Goal: Task Accomplishment & Management: Complete application form

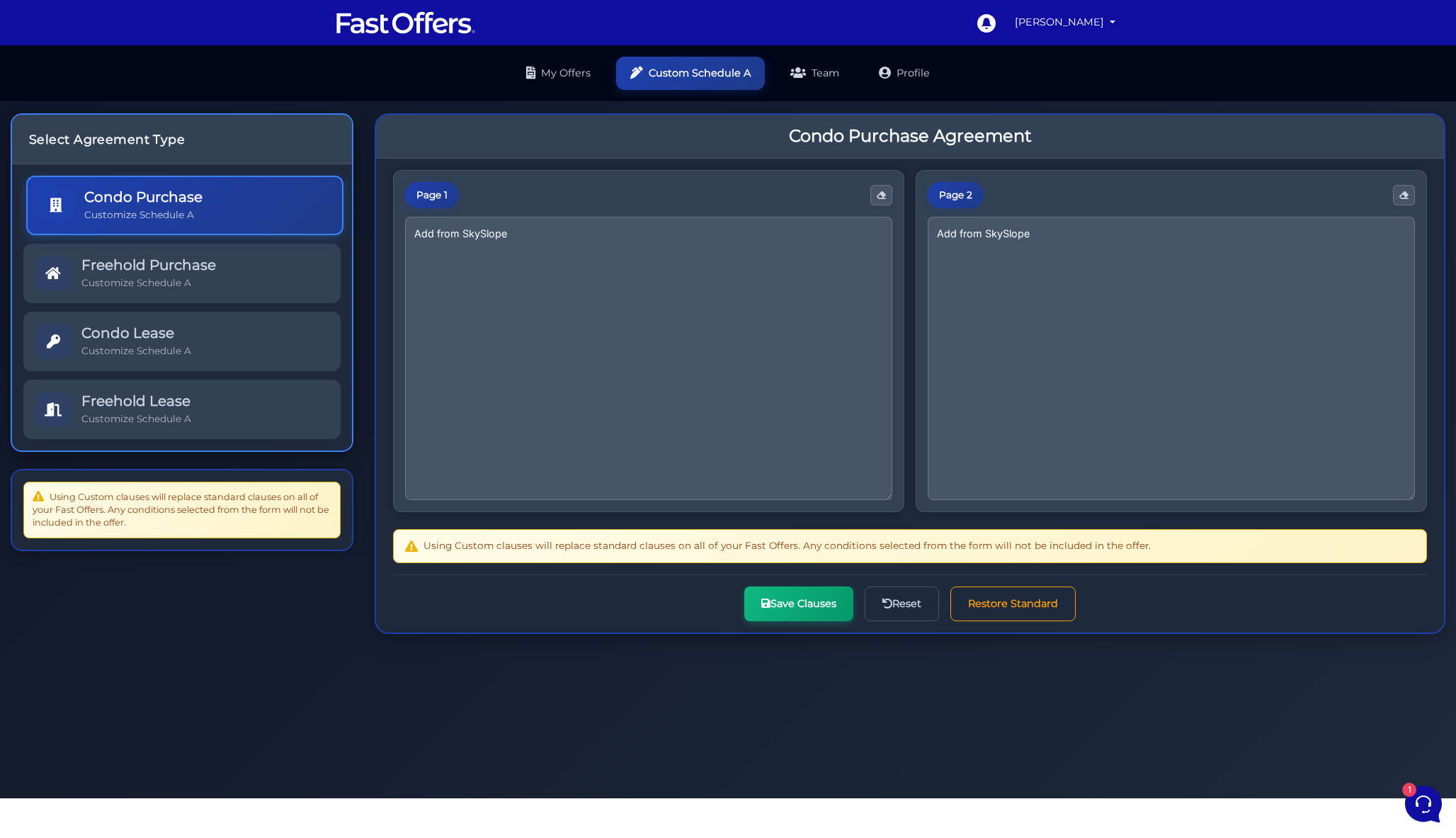
click at [131, 188] on div "Condo Purchase Customize Schedule A" at bounding box center [143, 205] width 119 height 34
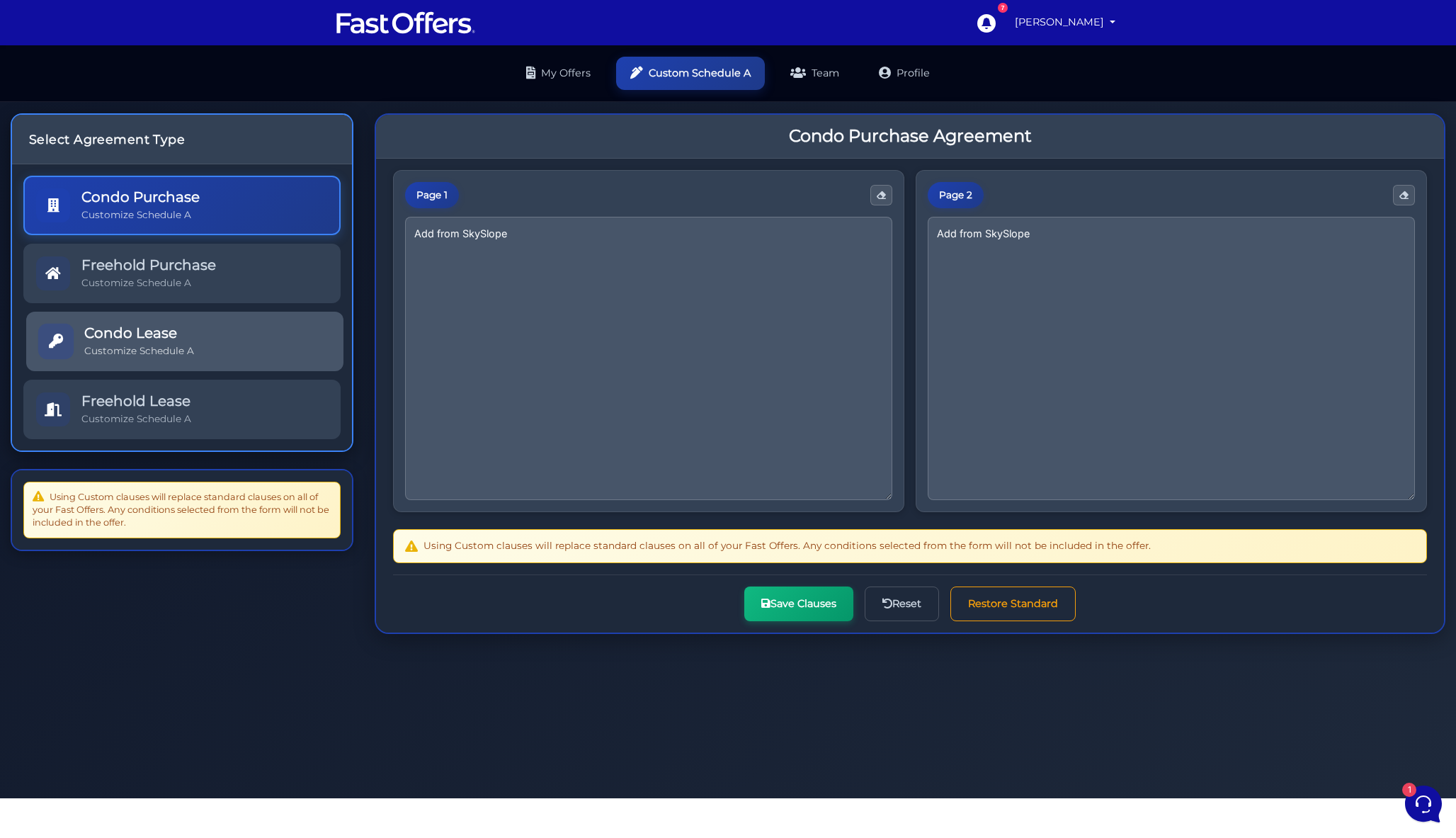
click at [93, 324] on div "Condo Lease Customize Schedule A" at bounding box center [138, 341] width 109 height 34
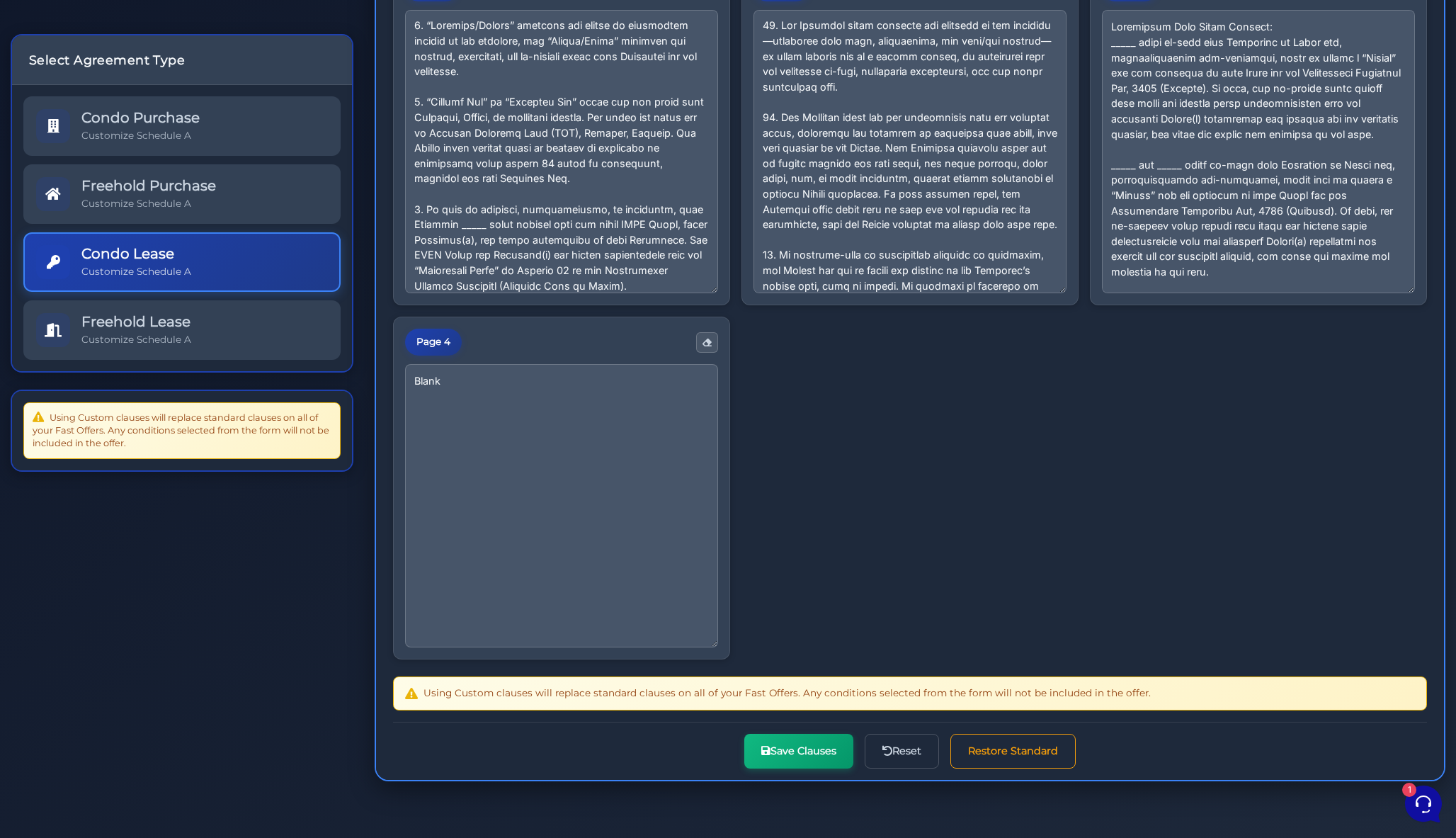
scroll to position [736, 0]
click at [1102, 292] on textarea at bounding box center [1258, 150] width 313 height 283
paste textarea "A. _____ shall co-sign this Agreement to Lease and, notwithstanding non-occupan…"
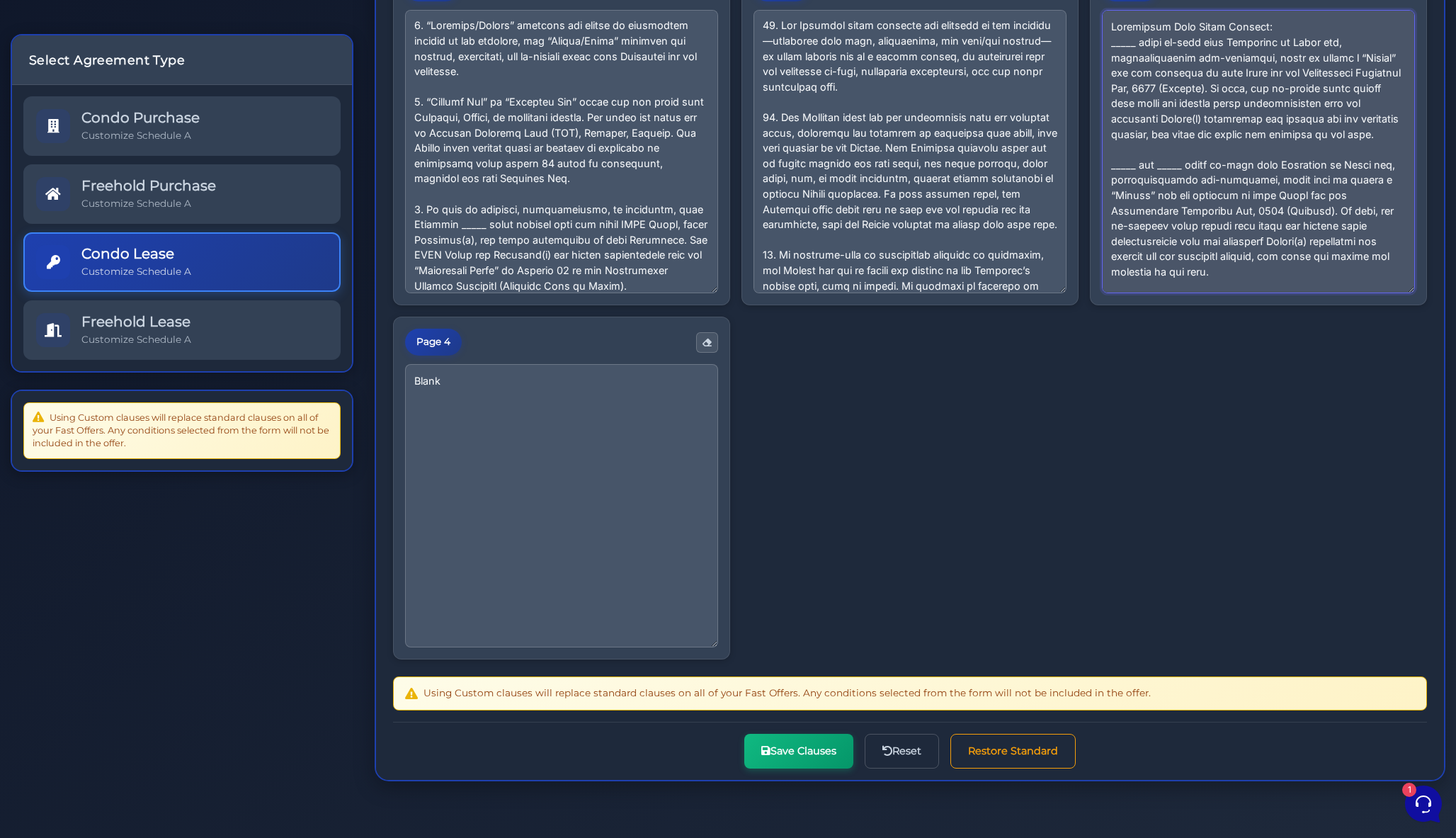
drag, startPoint x: 409, startPoint y: 414, endPoint x: 372, endPoint y: 414, distance: 37.0
click at [372, 414] on div "Condo Purchase Agreement Page 1 Page 2 Page 3 Page 4 Blank" at bounding box center [910, 350] width 1092 height 909
drag, startPoint x: 409, startPoint y: 449, endPoint x: 376, endPoint y: 449, distance: 33.0
click at [376, 449] on div "Page 1 Page 2 Page 3 Page 4 Blank" at bounding box center [910, 366] width 1068 height 828
drag, startPoint x: 513, startPoint y: 384, endPoint x: 351, endPoint y: 308, distance: 178.9
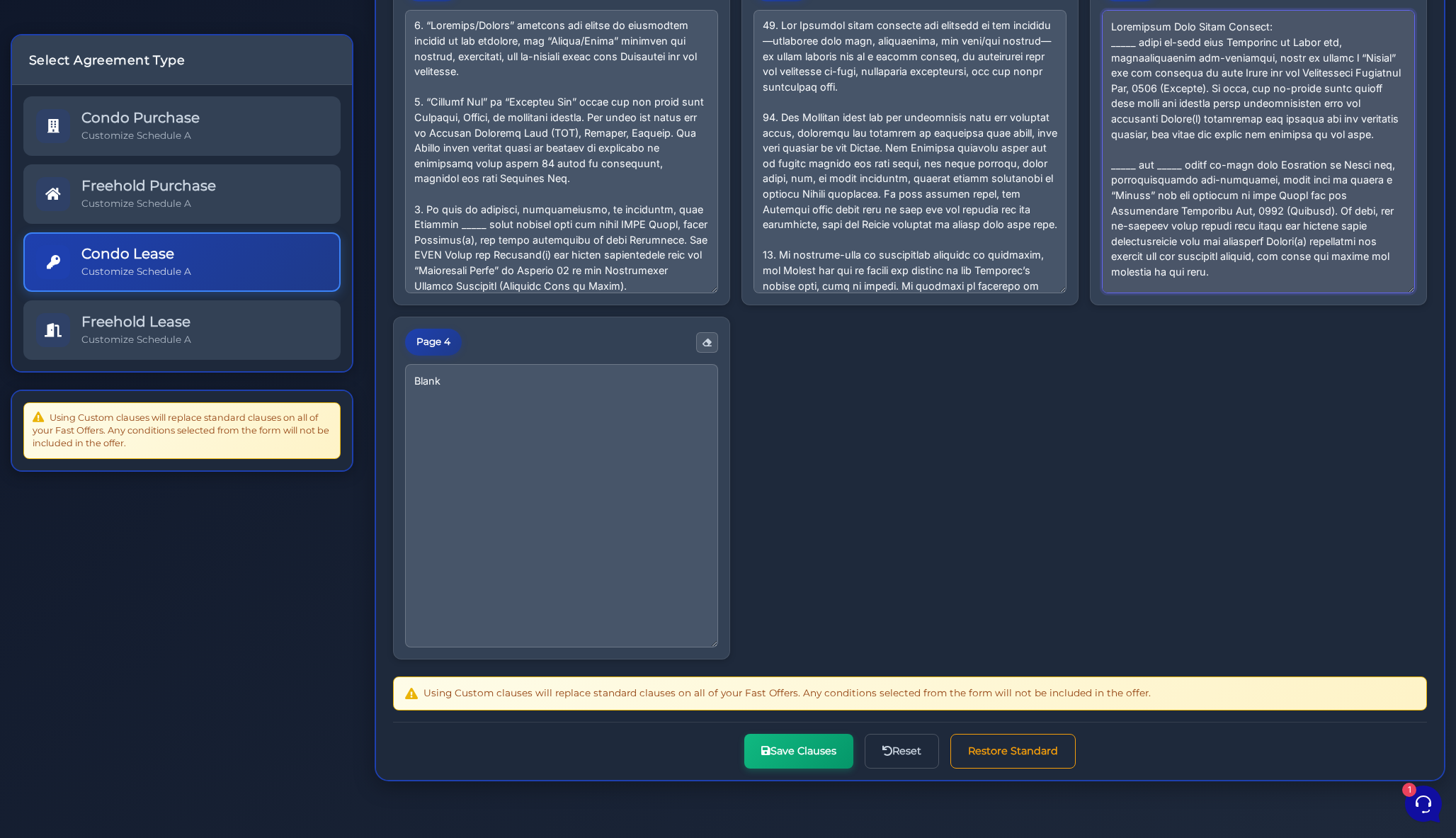
click at [351, 308] on div "Select Agreement Type Condo Purchase Customize Schedule A Freehold Purchase Cus…" at bounding box center [728, 350] width 1456 height 909
type textarea "Frequently Used Extra Clauses: _____ shall co-sign this Agreement to Lease and,…"
click at [744, 767] on button "Save Clauses" at bounding box center [799, 749] width 109 height 34
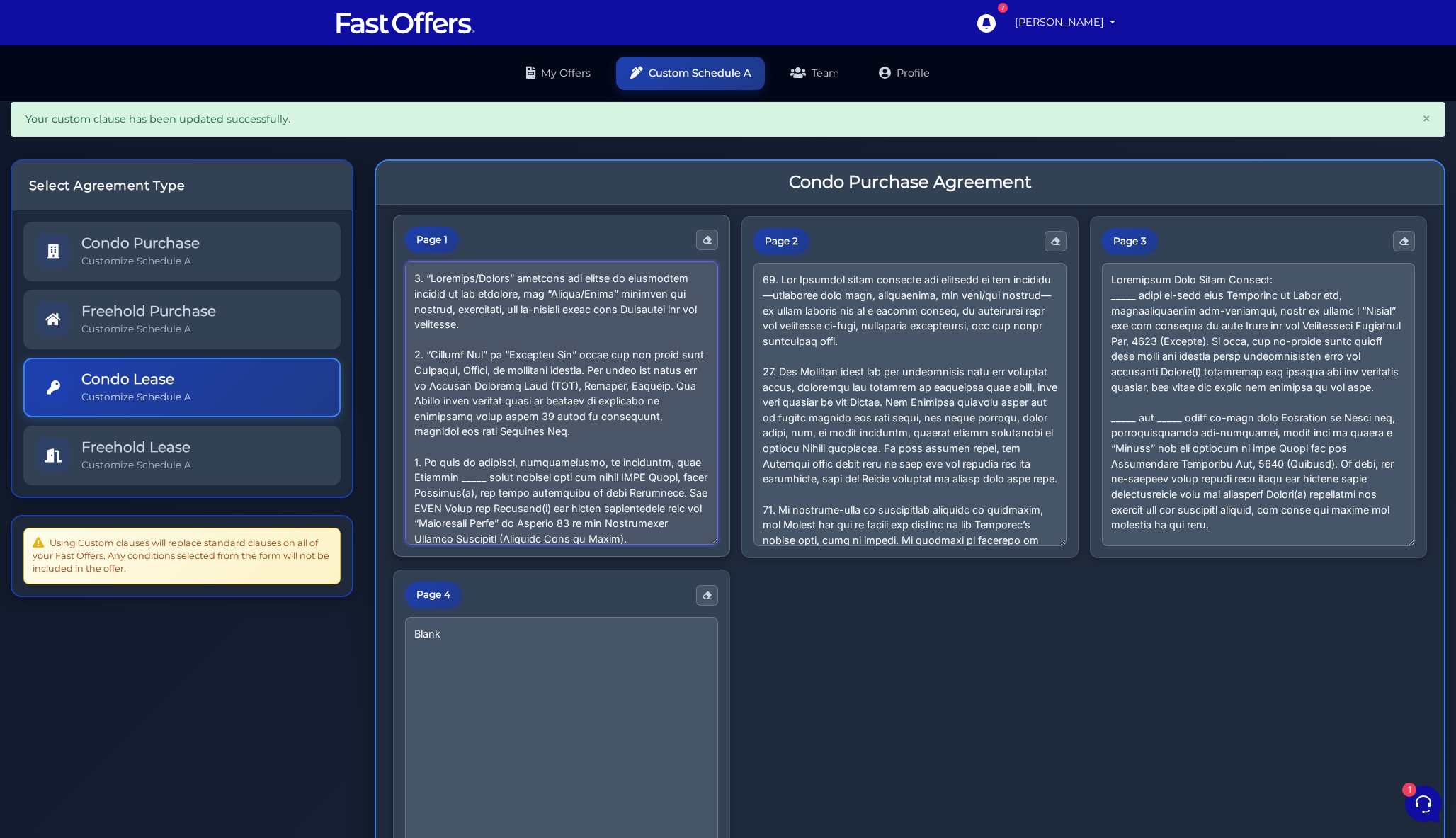
click at [718, 262] on textarea at bounding box center [561, 403] width 313 height 283
click at [718, 298] on textarea at bounding box center [561, 403] width 313 height 283
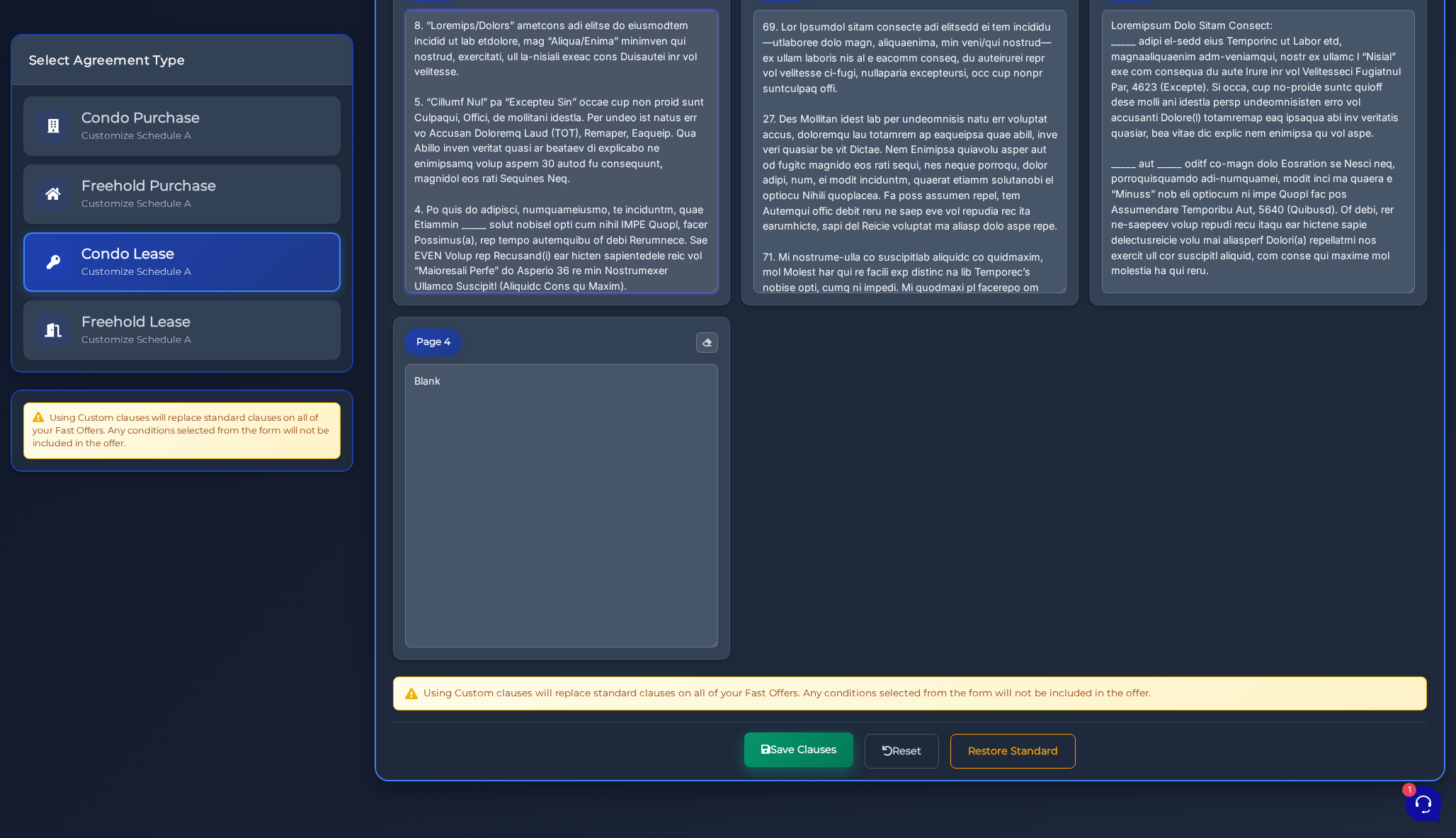
scroll to position [976, 0]
type textarea "1. “Landlord/Seller” includes all owners or authorized parties of the property,…"
click at [744, 767] on button "Save Clauses" at bounding box center [799, 749] width 109 height 34
